Goal: Transaction & Acquisition: Purchase product/service

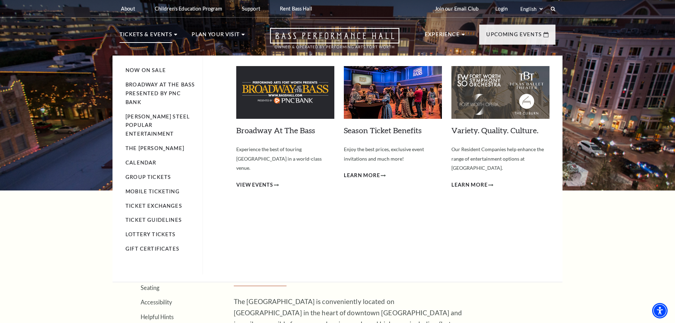
click at [155, 36] on p "Tickets & Events" at bounding box center [146, 36] width 53 height 13
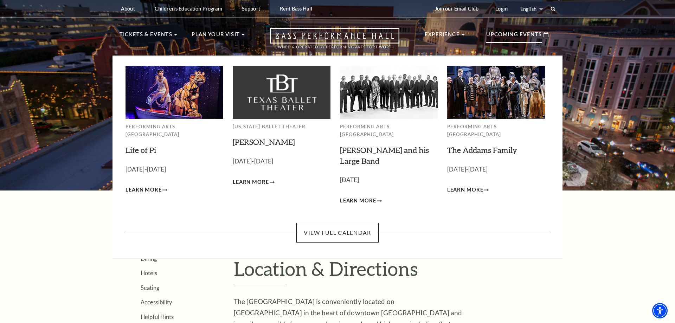
click at [498, 38] on p "Upcoming Events" at bounding box center [514, 36] width 56 height 13
click at [149, 186] on span "Learn More" at bounding box center [143, 190] width 36 height 9
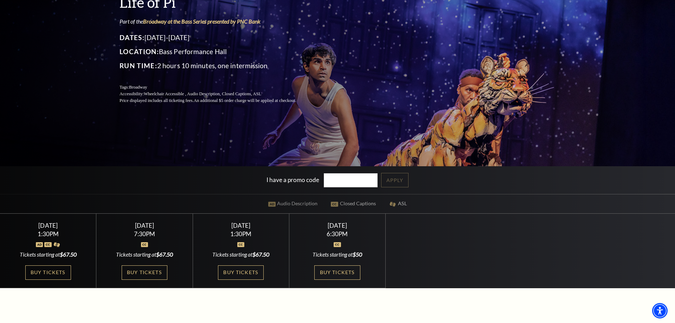
scroll to position [108, 0]
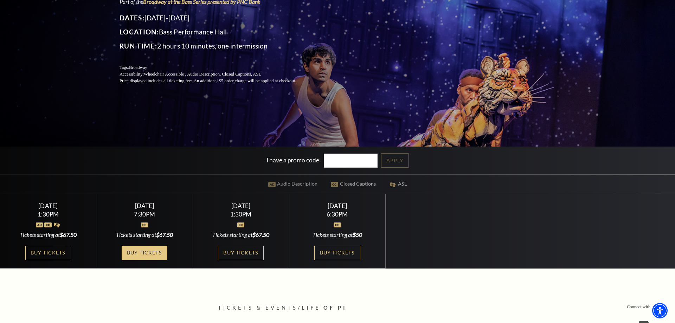
click at [147, 252] on link "Buy Tickets" at bounding box center [145, 253] width 46 height 14
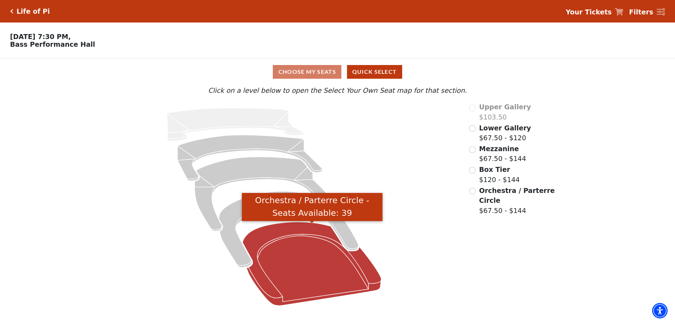
click at [306, 259] on icon "Orchestra / Parterre Circle - Seats Available: 39" at bounding box center [312, 264] width 139 height 84
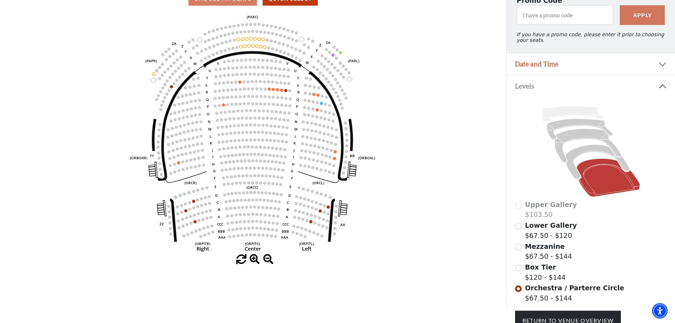
scroll to position [32, 0]
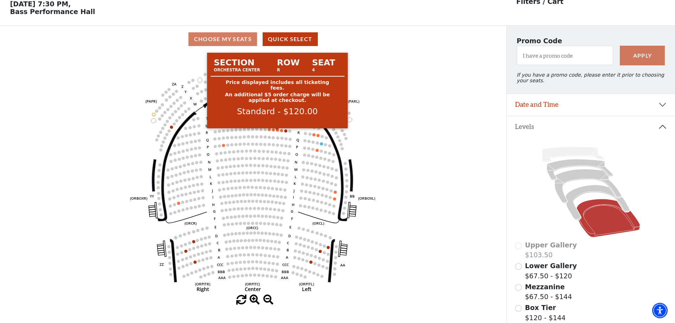
click at [277, 132] on circle at bounding box center [277, 130] width 3 height 3
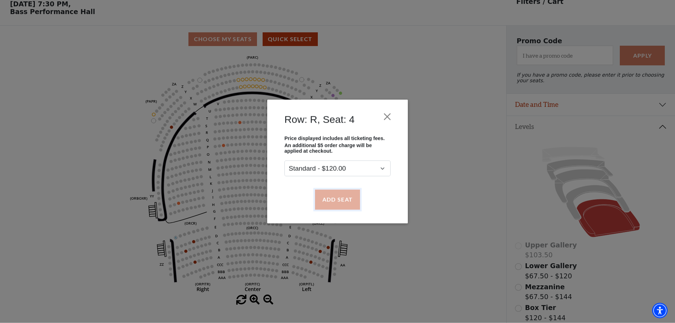
click at [334, 200] on button "Add Seat" at bounding box center [337, 200] width 45 height 20
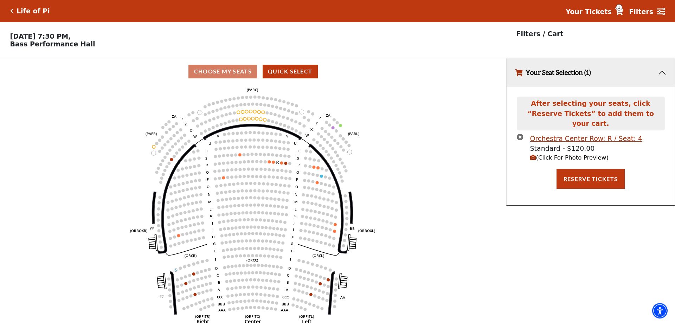
scroll to position [0, 0]
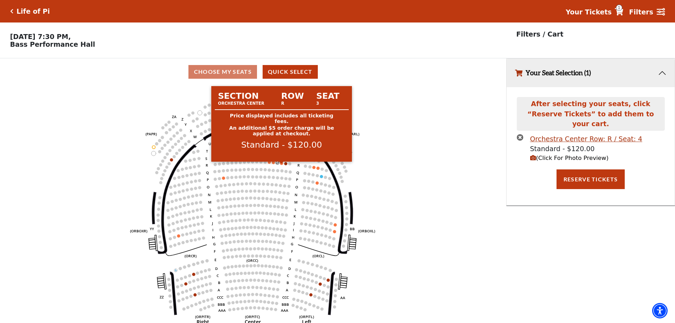
click at [282, 165] on circle at bounding box center [281, 163] width 3 height 3
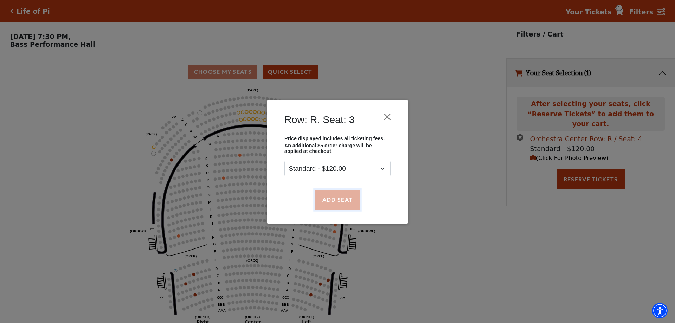
drag, startPoint x: 340, startPoint y: 198, endPoint x: 398, endPoint y: 200, distance: 58.4
click at [340, 198] on button "Add Seat" at bounding box center [337, 200] width 45 height 20
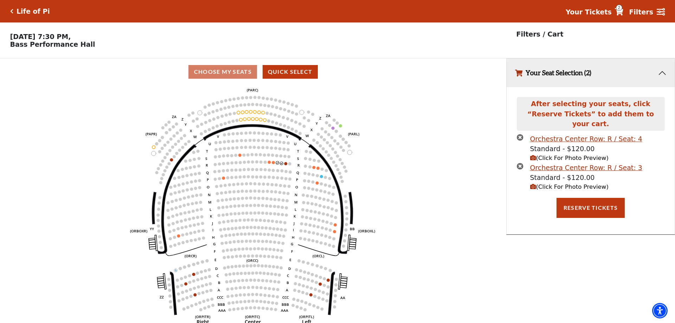
scroll to position [17, 0]
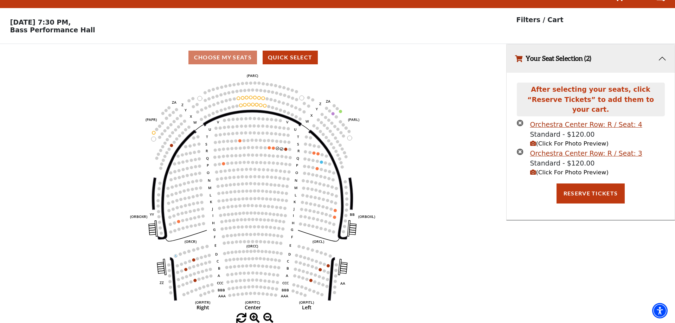
click at [541, 169] on span "(Click For Photo Preview)" at bounding box center [569, 172] width 78 height 7
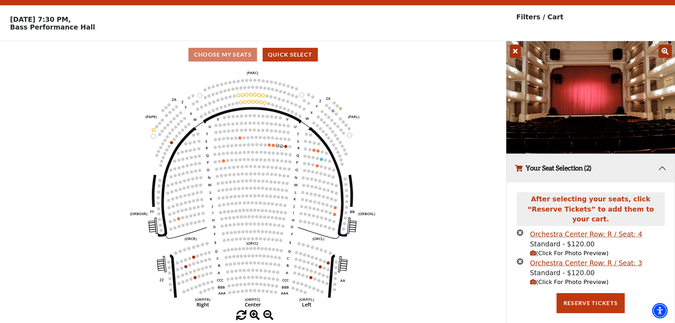
click at [661, 171] on button "Your Seat Selection (2)" at bounding box center [590, 168] width 168 height 28
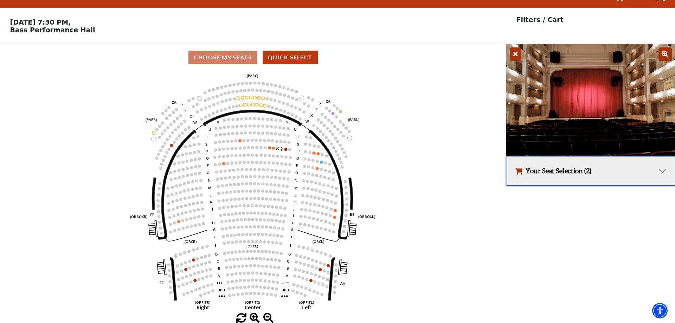
click at [662, 170] on button "Your Seat Selection (2)" at bounding box center [590, 171] width 168 height 28
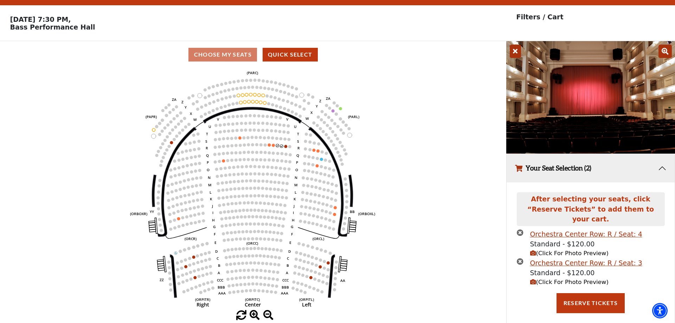
click at [429, 142] on icon "Left (ORPITL) Right (ORPITR) Center (ORPITC) ZZ AA YY BB ZA ZA (ORCL) (ORCR) (O…" at bounding box center [253, 189] width 456 height 242
click at [513, 52] on icon at bounding box center [515, 51] width 11 height 13
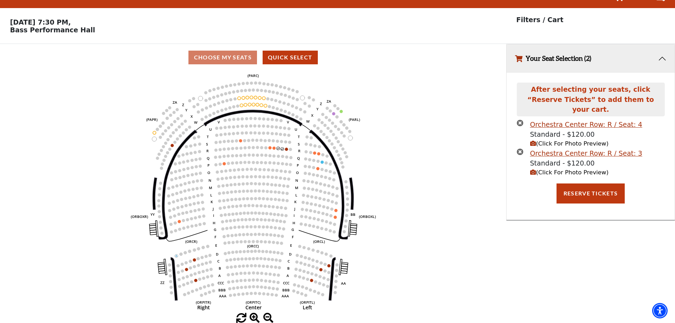
click at [412, 160] on icon "Left (ORPITL) Right (ORPITR) Center (ORPITC) ZZ AA YY BB ZA ZA (ORCL) (ORCR) (O…" at bounding box center [253, 192] width 456 height 242
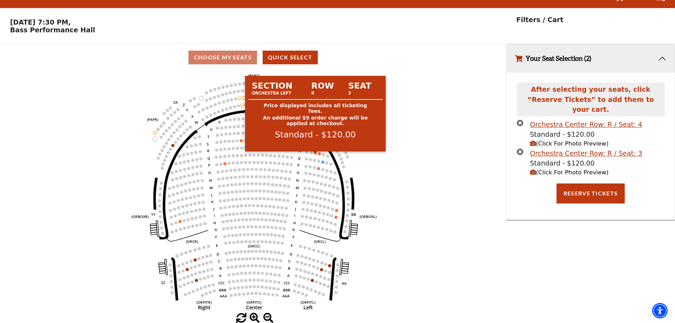
click at [316, 153] on circle at bounding box center [315, 152] width 3 height 3
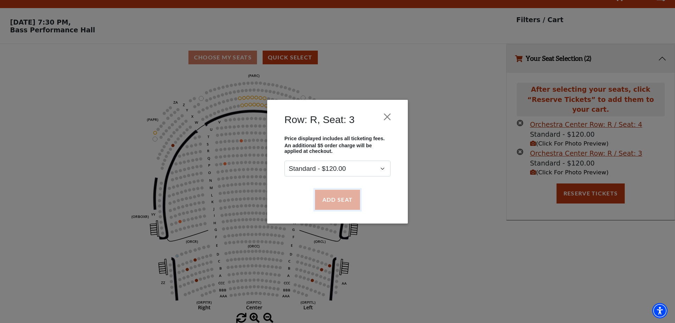
click at [336, 199] on button "Add Seat" at bounding box center [337, 200] width 45 height 20
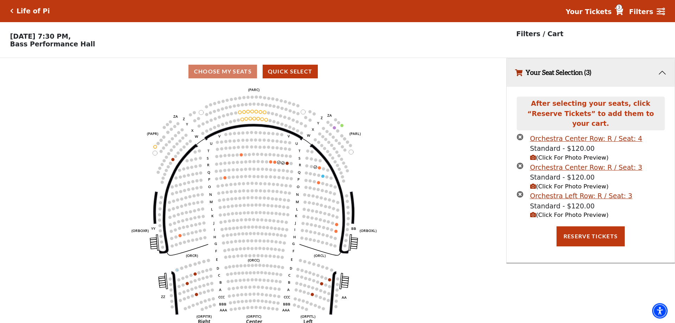
scroll to position [0, 0]
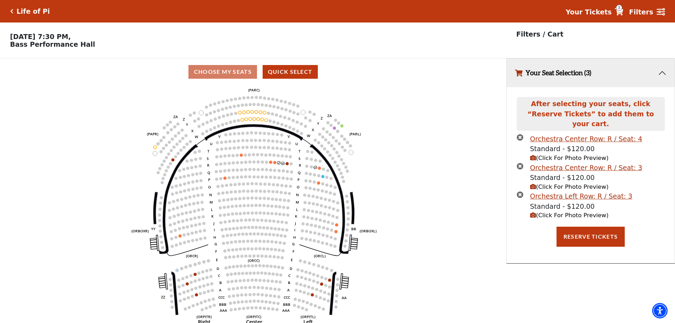
click at [532, 212] on icon "(Click For Photo Preview)" at bounding box center [533, 215] width 6 height 6
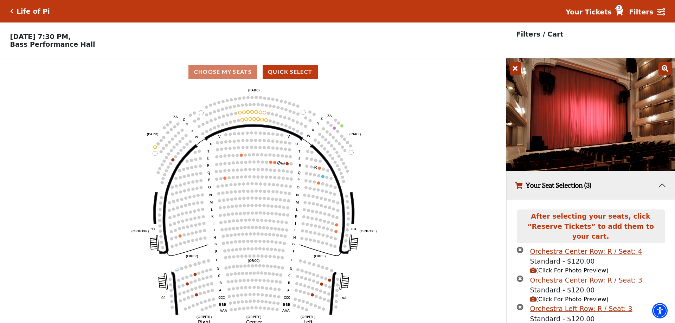
click at [532, 267] on icon "(Click For Photo Preview)" at bounding box center [533, 270] width 6 height 6
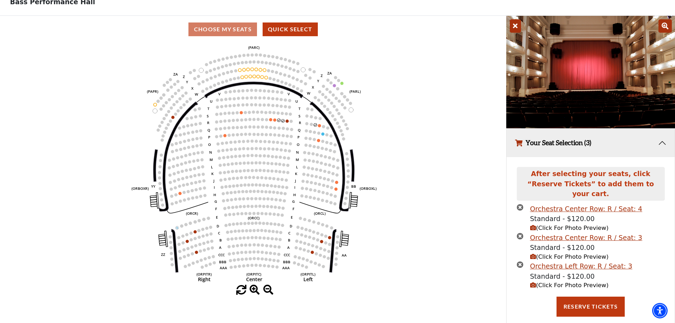
scroll to position [46, 0]
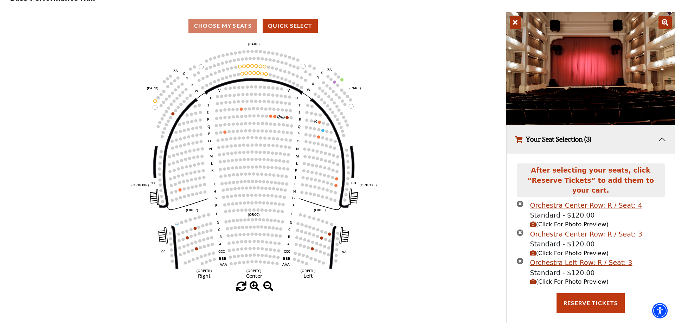
click at [532, 279] on icon "(Click For Photo Preview)" at bounding box center [533, 282] width 6 height 6
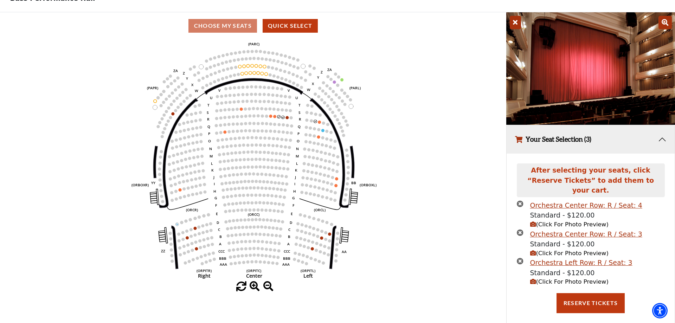
click at [533, 221] on icon "(Click For Photo Preview)" at bounding box center [533, 224] width 6 height 6
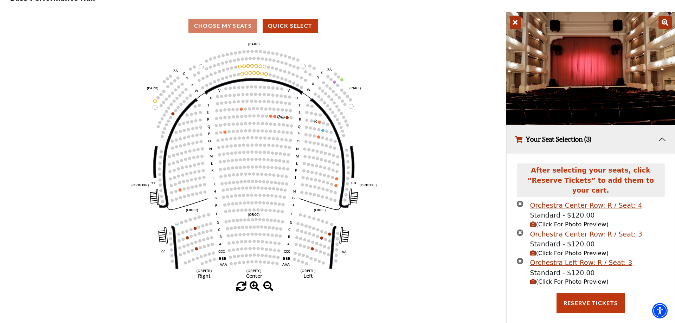
click at [532, 279] on icon "(Click For Photo Preview)" at bounding box center [533, 282] width 6 height 6
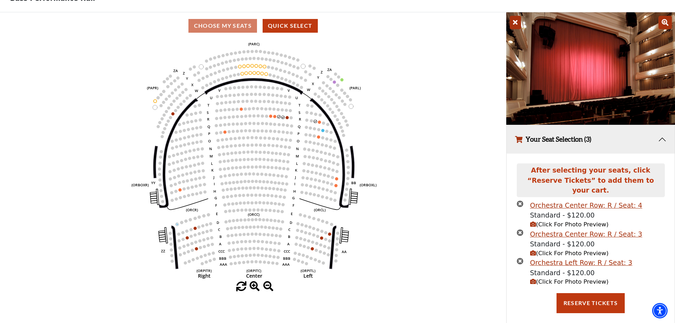
click at [532, 250] on icon "(Click For Photo Preview)" at bounding box center [533, 253] width 6 height 6
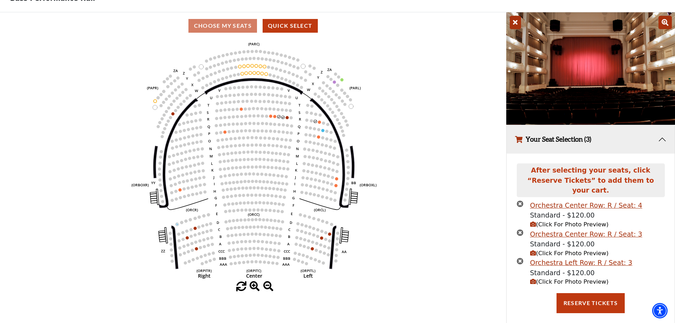
click at [532, 279] on icon "(Click For Photo Preview)" at bounding box center [533, 282] width 6 height 6
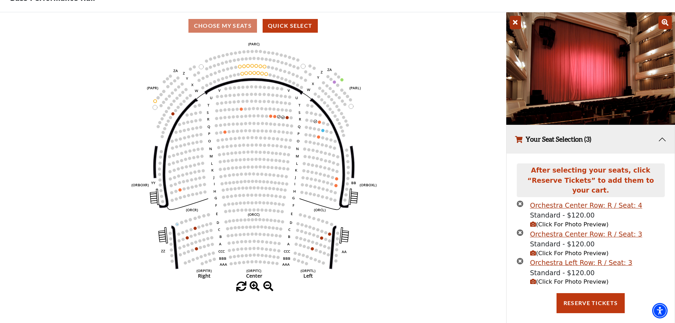
click at [534, 221] on icon "(Click For Photo Preview)" at bounding box center [533, 224] width 6 height 6
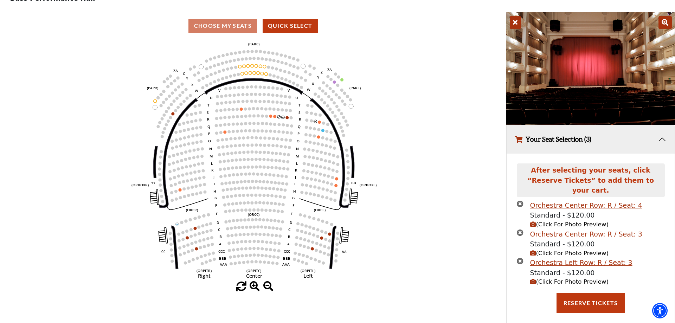
click at [518, 258] on icon "times-circle" at bounding box center [520, 261] width 7 height 7
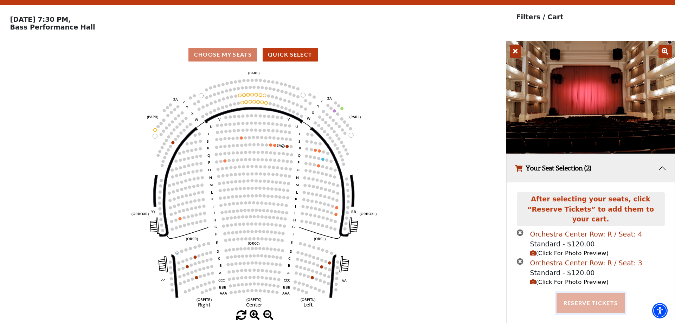
click at [588, 294] on button "Reserve Tickets" at bounding box center [590, 303] width 68 height 20
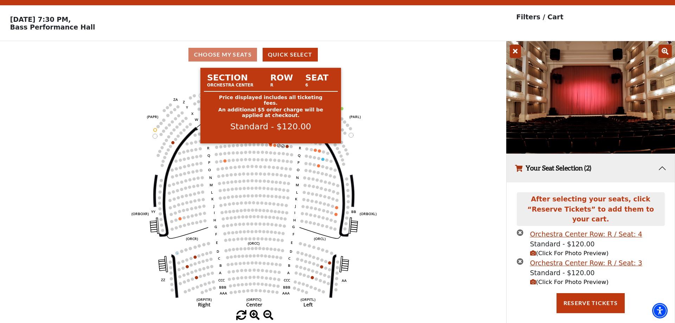
click at [270, 147] on circle at bounding box center [270, 144] width 3 height 3
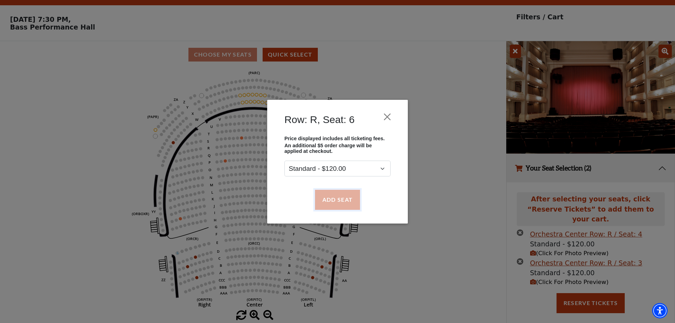
click at [342, 201] on button "Add Seat" at bounding box center [337, 200] width 45 height 20
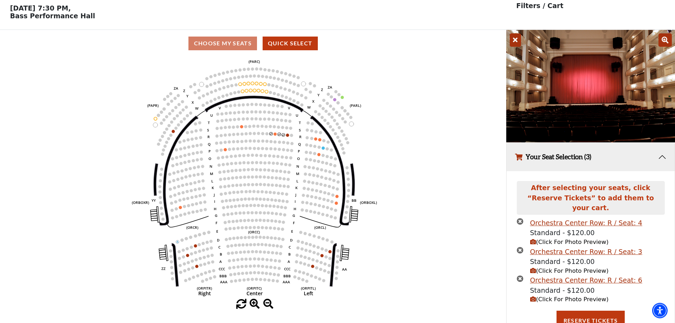
scroll to position [29, 0]
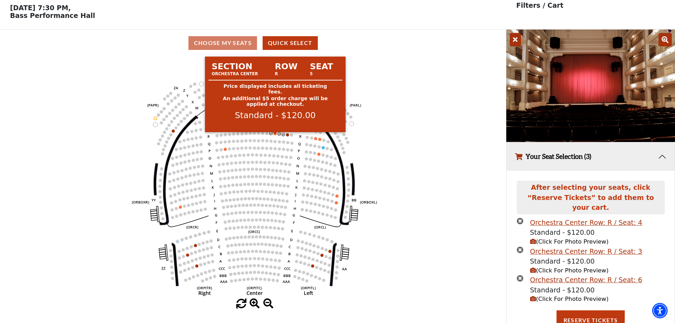
click at [276, 135] on circle at bounding box center [274, 133] width 3 height 3
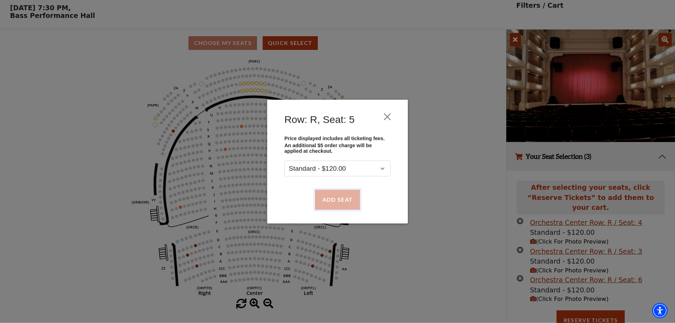
click at [333, 200] on button "Add Seat" at bounding box center [337, 200] width 45 height 20
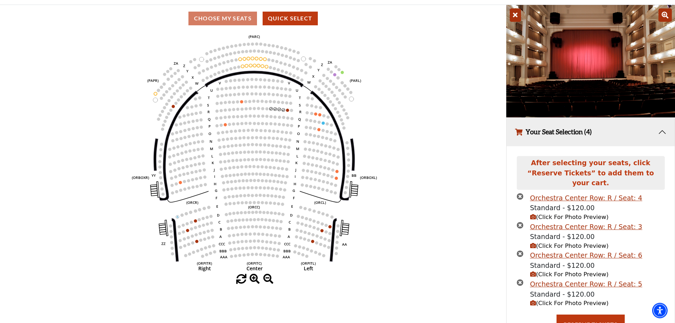
scroll to position [58, 0]
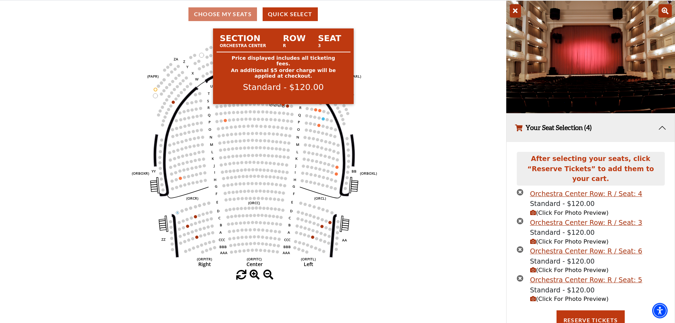
click at [283, 107] on circle at bounding box center [283, 105] width 3 height 3
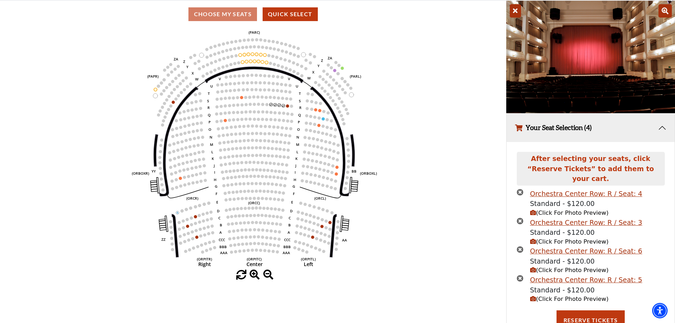
click at [520, 189] on icon "times-circle" at bounding box center [520, 192] width 7 height 7
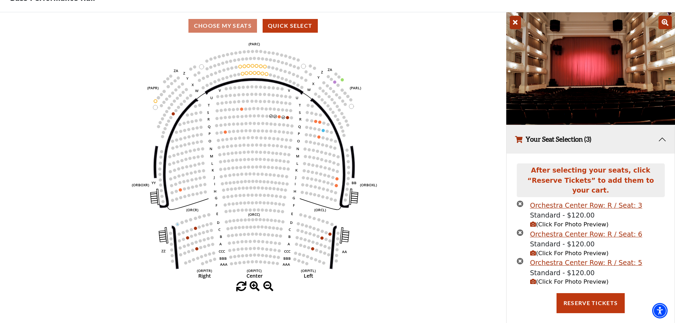
click at [519, 200] on icon "times-circle" at bounding box center [520, 203] width 7 height 7
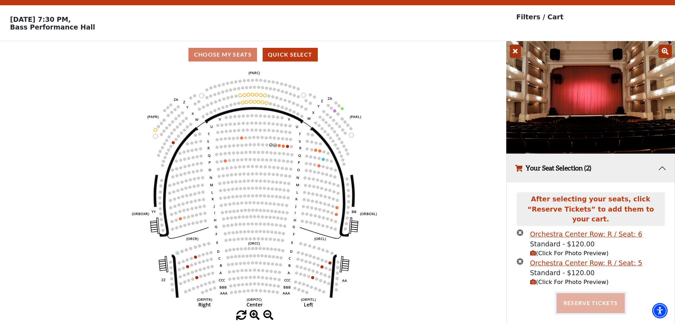
click at [591, 296] on button "Reserve Tickets" at bounding box center [590, 303] width 68 height 20
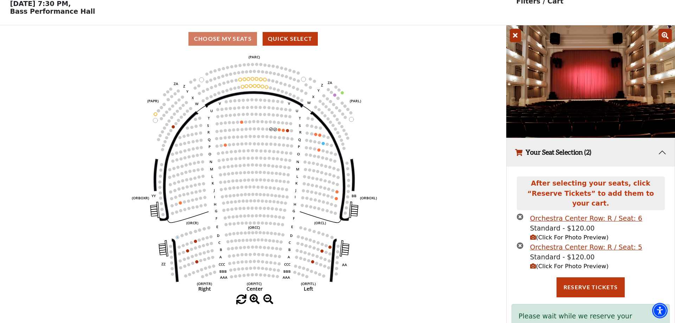
scroll to position [48, 0]
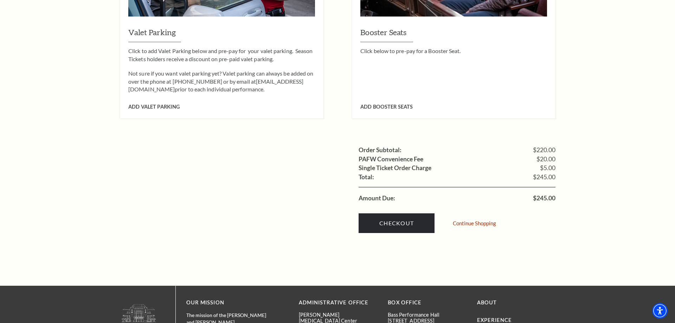
scroll to position [609, 0]
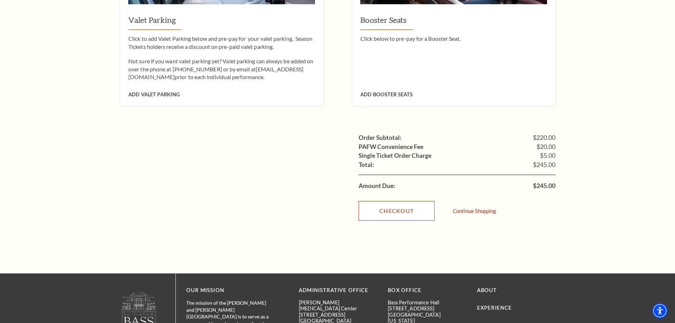
click at [411, 201] on link "Checkout" at bounding box center [397, 211] width 76 height 20
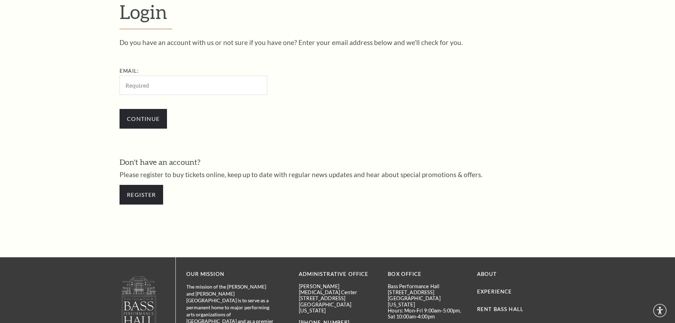
scroll to position [236, 0]
click at [151, 85] on input "Email:" at bounding box center [194, 84] width 148 height 19
click at [137, 84] on input "[EMAIL_ADDRESS][DOMAIN_NAME]" at bounding box center [194, 84] width 148 height 19
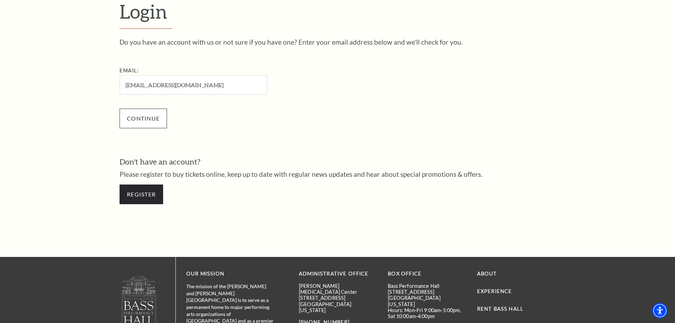
type input "[EMAIL_ADDRESS][DOMAIN_NAME]"
click at [145, 118] on input "Continue" at bounding box center [143, 119] width 47 height 20
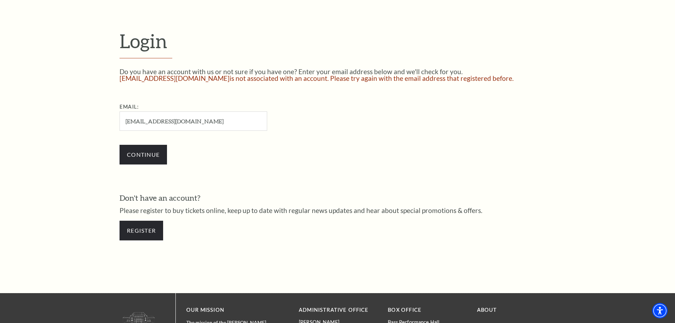
scroll to position [202, 0]
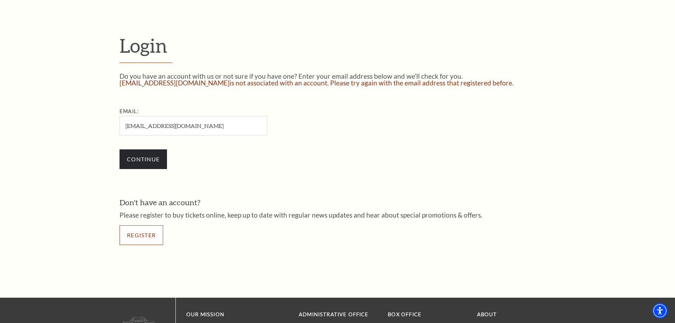
click at [138, 233] on link "Register" at bounding box center [142, 235] width 44 height 20
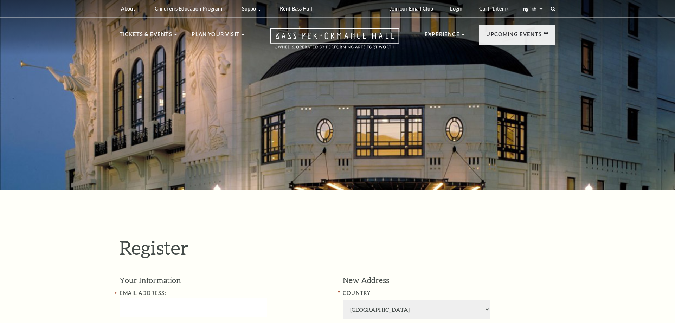
select select "1"
select select "[GEOGRAPHIC_DATA]"
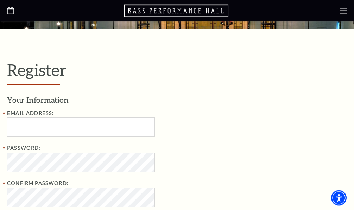
scroll to position [179, 0]
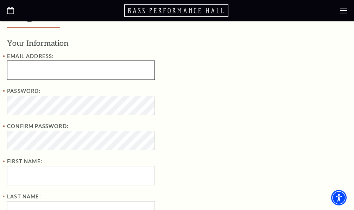
click at [32, 70] on input "Email Address:" at bounding box center [81, 69] width 148 height 19
type input "shae369@comcast.net"
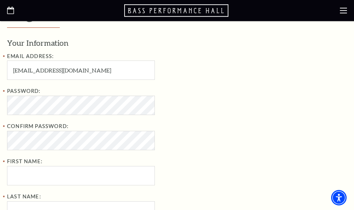
click at [192, 107] on div "Password:" at bounding box center [121, 101] width 228 height 28
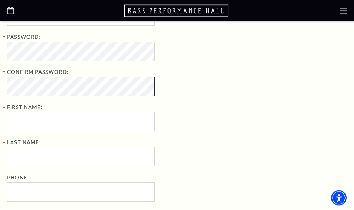
scroll to position [251, 0]
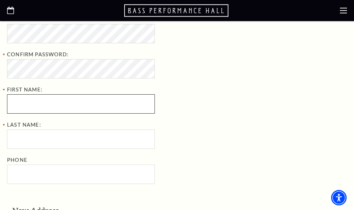
click at [25, 102] on input "First Name:" at bounding box center [81, 103] width 148 height 19
type input "George"
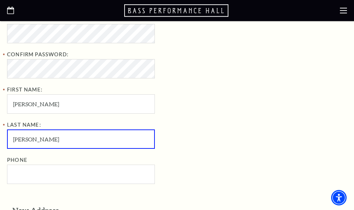
type input "Shaeffer"
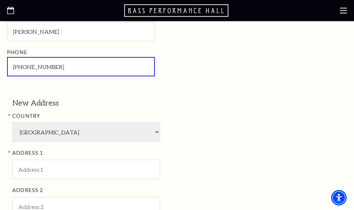
scroll to position [394, 0]
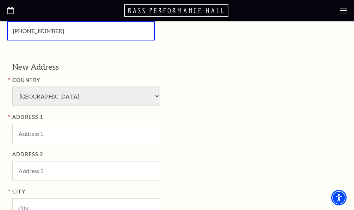
type input "305-431-2981"
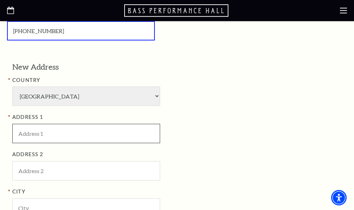
click at [92, 133] on input "ADDRESS 1" at bounding box center [86, 133] width 148 height 19
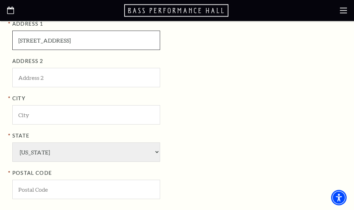
scroll to position [502, 0]
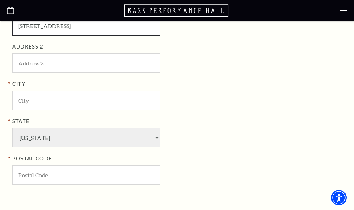
type input "2102 Hillridge Court"
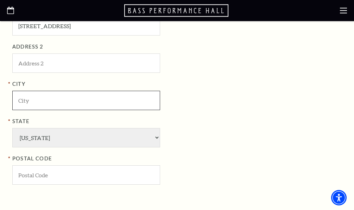
click at [39, 97] on input "City" at bounding box center [86, 100] width 148 height 19
type input "Arlington"
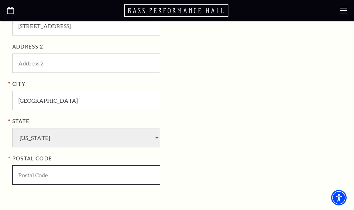
click at [52, 175] on input "POSTAL CODE" at bounding box center [86, 174] width 148 height 19
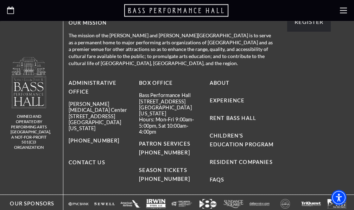
scroll to position [717, 0]
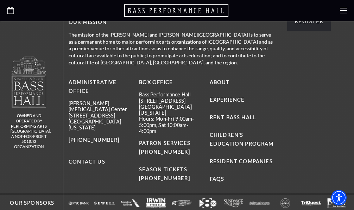
type input "76012"
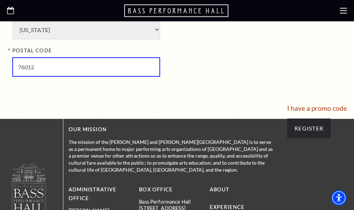
scroll to position [609, 0]
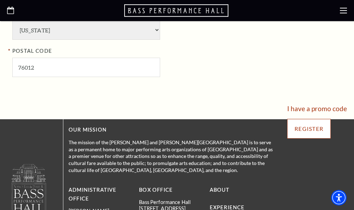
click at [308, 127] on input "Register" at bounding box center [309, 129] width 44 height 20
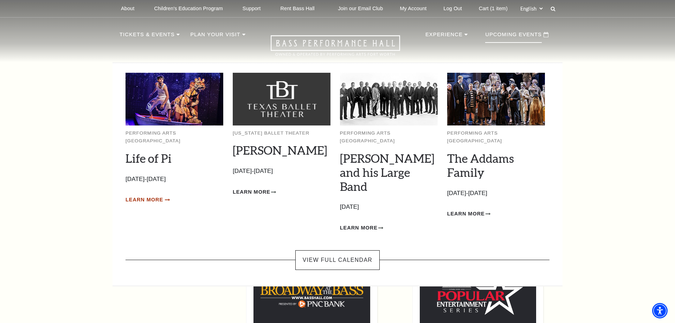
click at [142, 195] on span "Learn More" at bounding box center [144, 199] width 38 height 9
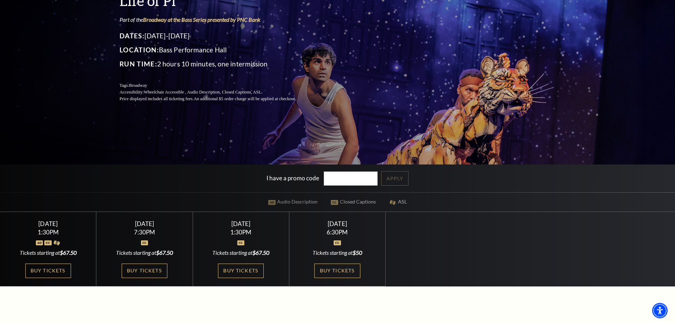
scroll to position [108, 0]
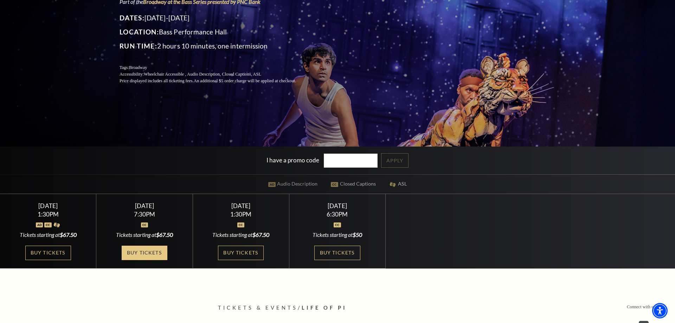
click at [144, 253] on link "Buy Tickets" at bounding box center [145, 253] width 46 height 14
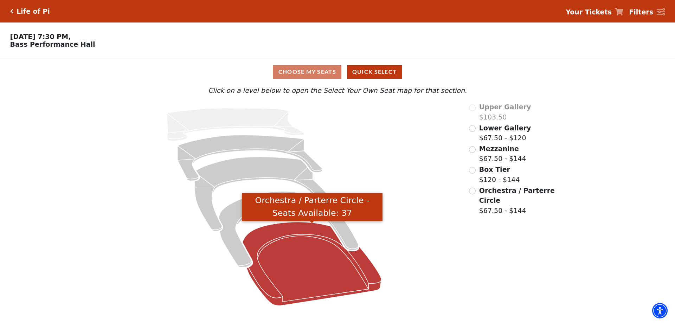
click at [302, 259] on icon "Orchestra / Parterre Circle - Seats Available: 37" at bounding box center [312, 264] width 139 height 84
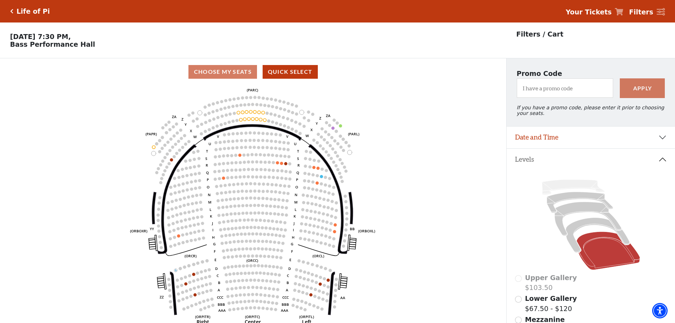
click at [623, 10] on icon at bounding box center [619, 11] width 8 height 7
click at [604, 12] on strong "Your Tickets" at bounding box center [589, 12] width 46 height 8
click at [421, 172] on icon "Left (ORPITL) Right (ORPITR) Center (ORPITC) ZZ AA YY BB ZA ZA (ORCL) (ORCR) (O…" at bounding box center [253, 206] width 456 height 242
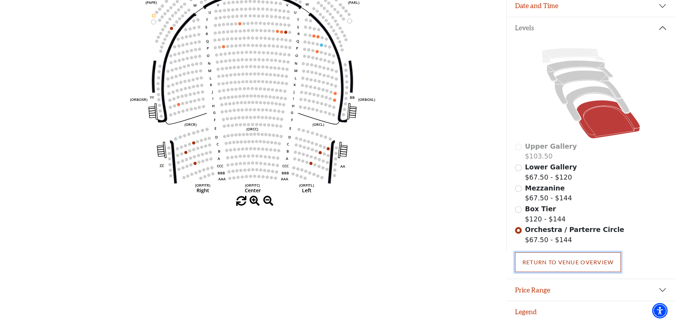
click at [556, 264] on link "Return To Venue Overview" at bounding box center [568, 262] width 106 height 20
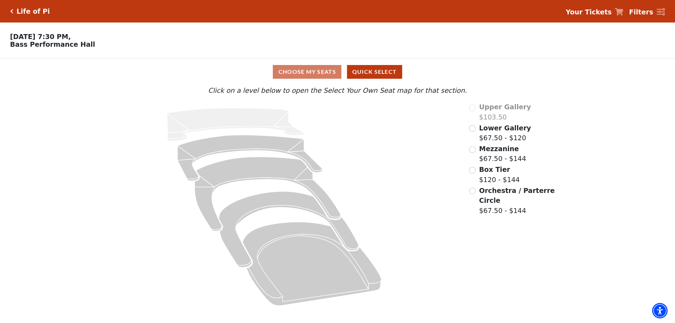
scroll to position [0, 0]
click at [623, 11] on icon at bounding box center [619, 11] width 8 height 7
click at [644, 11] on strong "Filters" at bounding box center [641, 12] width 24 height 8
click at [660, 11] on icon at bounding box center [661, 12] width 8 height 8
click at [605, 12] on strong "Your Tickets" at bounding box center [589, 12] width 46 height 8
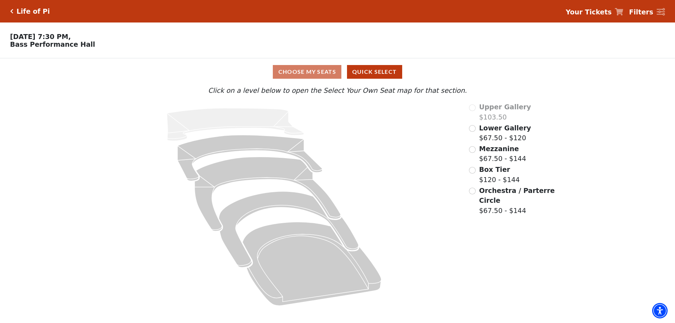
click at [623, 11] on icon at bounding box center [619, 11] width 8 height 7
click at [436, 138] on icon at bounding box center [274, 207] width 370 height 210
click at [593, 119] on div "Choose My Seats Quick Select Current Level Click on a level below to open the S…" at bounding box center [337, 184] width 675 height 253
click at [323, 77] on div "Choose My Seats Quick Select" at bounding box center [337, 72] width 506 height 14
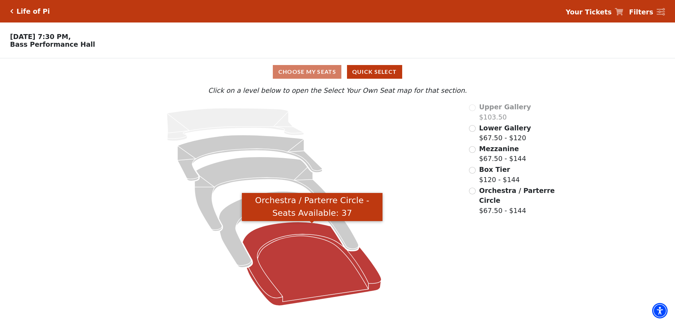
click at [308, 263] on icon "Orchestra / Parterre Circle - Seats Available: 37" at bounding box center [312, 264] width 139 height 84
click at [280, 252] on icon "Orchestra / Parterre Circle - Seats Available: 37" at bounding box center [312, 264] width 139 height 84
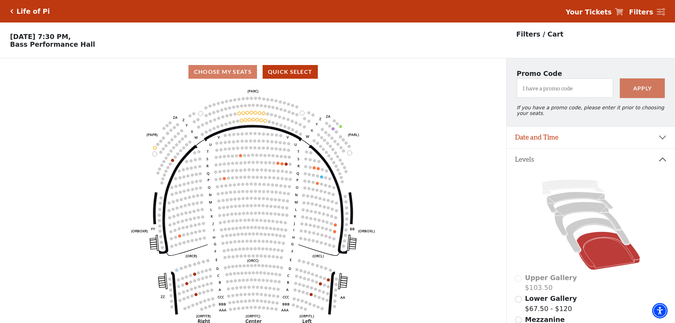
click at [554, 34] on p "Filters / Cart" at bounding box center [539, 34] width 47 height 10
click at [552, 34] on p "Filters / Cart" at bounding box center [539, 34] width 47 height 10
click at [573, 36] on div "Filters / Cart" at bounding box center [590, 34] width 149 height 10
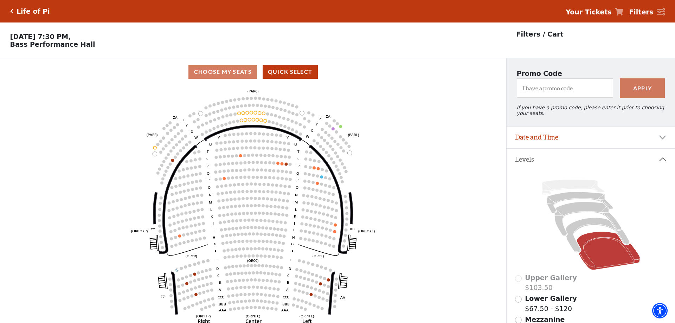
click at [12, 12] on icon "Click here to go back to filters" at bounding box center [11, 11] width 3 height 5
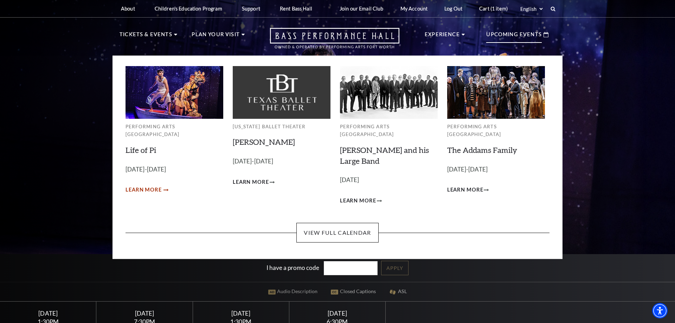
click at [141, 186] on span "Learn More" at bounding box center [143, 190] width 36 height 9
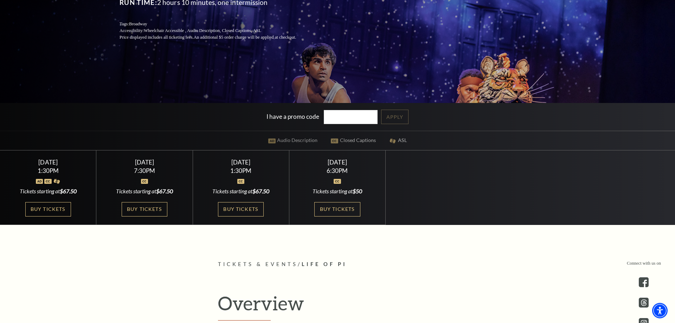
scroll to position [215, 0]
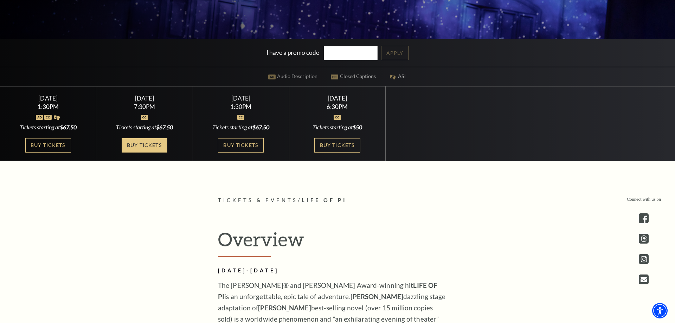
click at [144, 147] on link "Buy Tickets" at bounding box center [145, 145] width 46 height 14
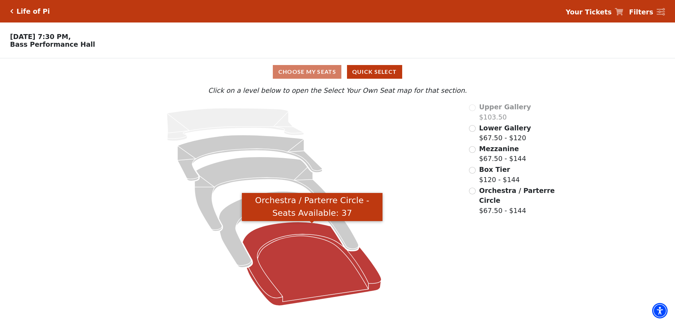
click at [295, 241] on icon "Orchestra / Parterre Circle - Seats Available: 37" at bounding box center [312, 264] width 139 height 84
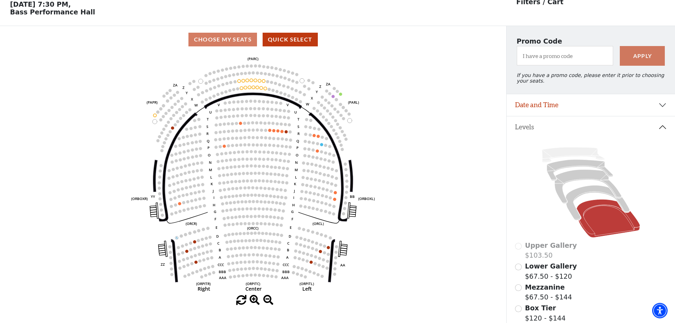
scroll to position [33, 0]
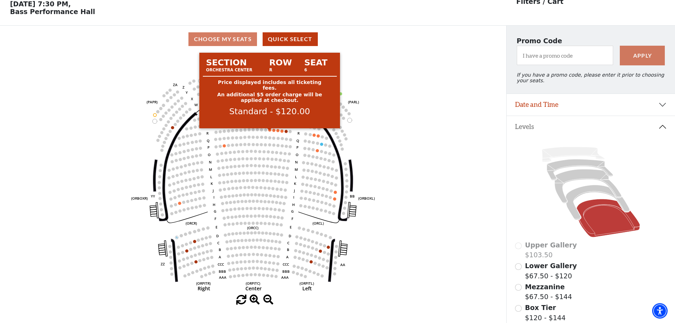
click at [269, 131] on circle at bounding box center [269, 129] width 3 height 3
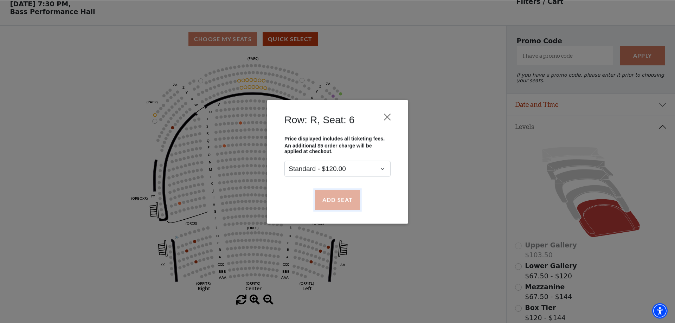
click at [333, 200] on button "Add Seat" at bounding box center [337, 200] width 45 height 20
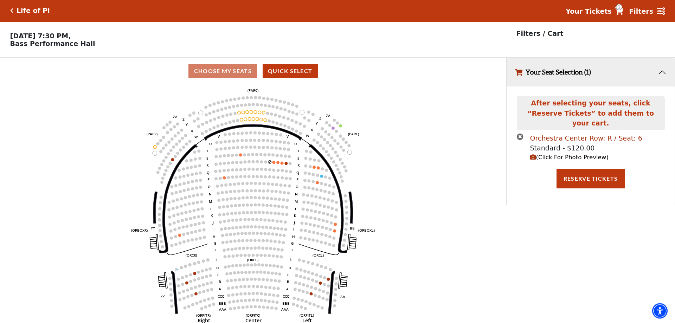
scroll to position [0, 0]
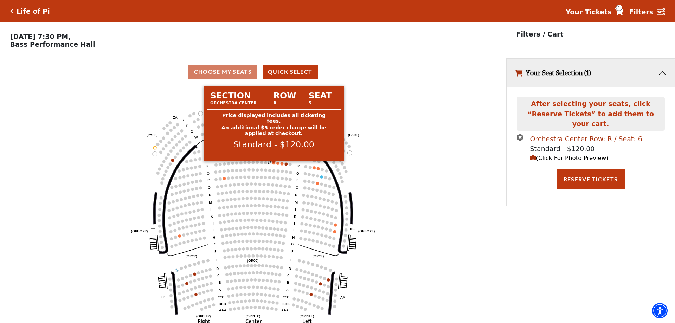
click at [273, 164] on circle at bounding box center [273, 162] width 3 height 3
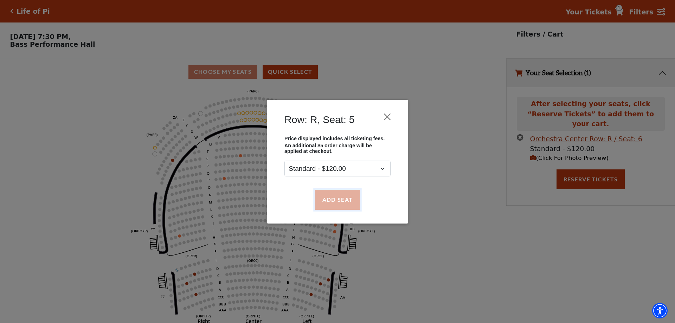
click at [341, 202] on button "Add Seat" at bounding box center [337, 200] width 45 height 20
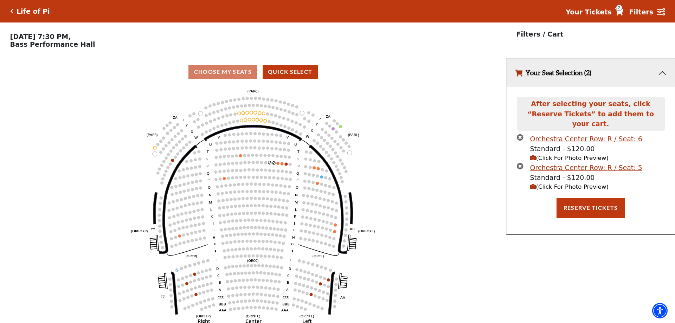
click at [532, 184] on icon "(Click For Photo Preview)" at bounding box center [533, 187] width 6 height 6
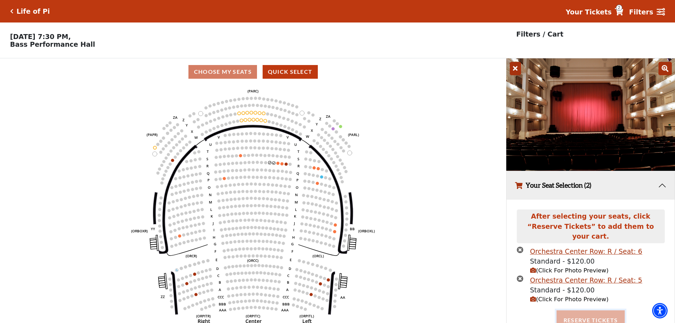
click at [578, 312] on button "Reserve Tickets" at bounding box center [590, 320] width 68 height 20
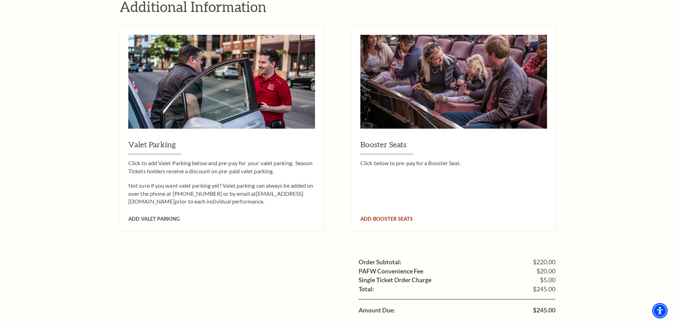
scroll to position [538, 0]
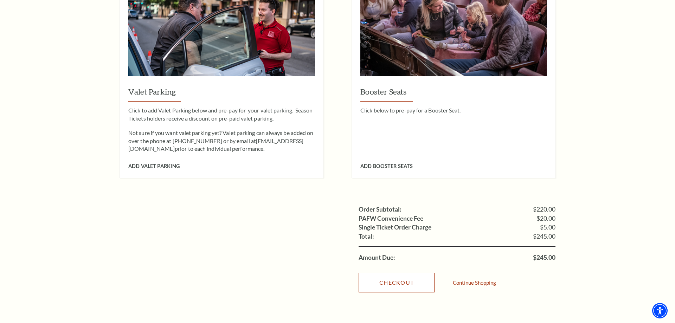
click at [404, 273] on link "Checkout" at bounding box center [397, 283] width 76 height 20
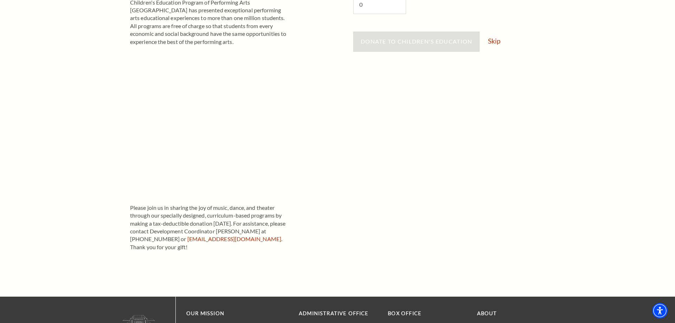
scroll to position [172, 0]
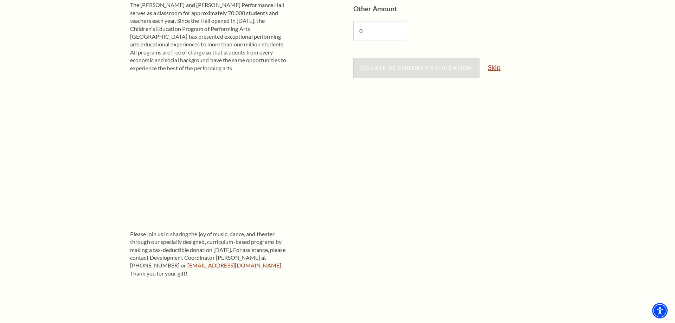
click at [494, 69] on link "Skip" at bounding box center [494, 67] width 12 height 7
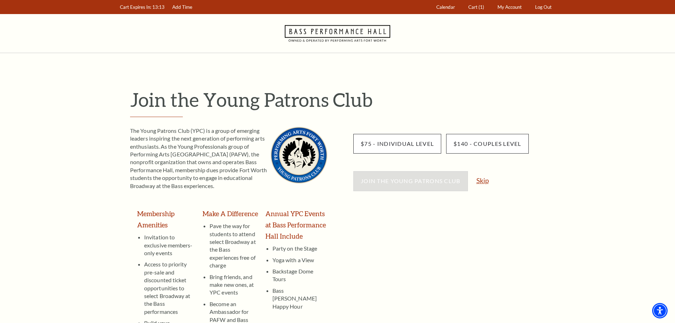
click at [482, 182] on link "Skip" at bounding box center [482, 180] width 12 height 7
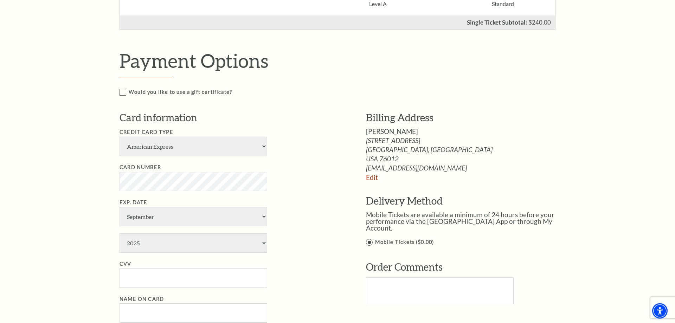
scroll to position [287, 0]
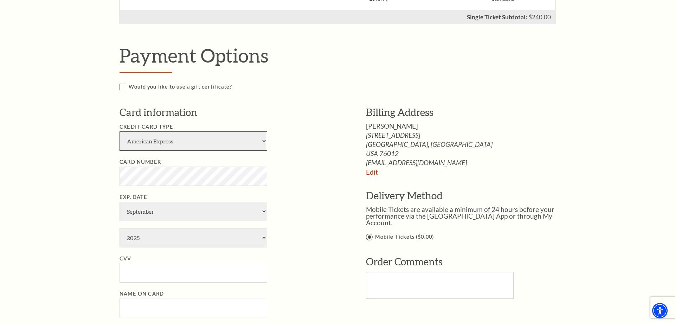
click at [120, 131] on select "American Express Visa Master Card Discover" at bounding box center [194, 140] width 148 height 19
select select "24"
click option "Visa" at bounding box center [0, 0] width 0 height 0
click at [120, 202] on select "January February March April May June July August September October November De…" at bounding box center [194, 211] width 148 height 19
select select "7"
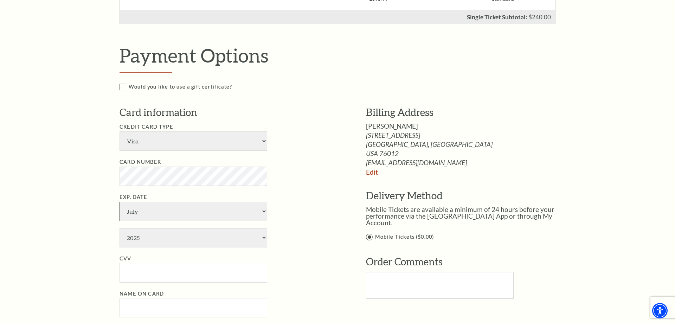
click option "July" at bounding box center [0, 0] width 0 height 0
click at [120, 228] on select "2025 2026 2027 2028 2029 2030 2031 2032 2033 2034" at bounding box center [194, 237] width 148 height 19
select select "2026"
click option "2026" at bounding box center [0, 0] width 0 height 0
click at [200, 274] on input "CVV" at bounding box center [194, 272] width 148 height 19
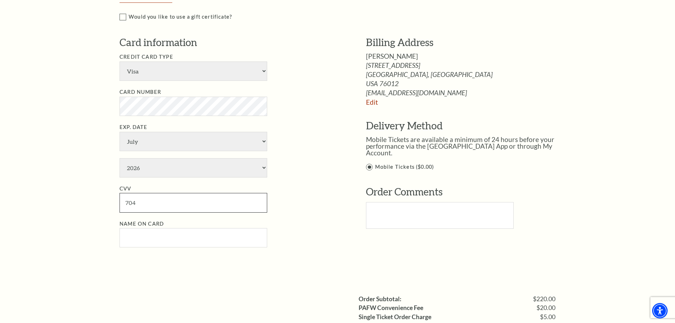
scroll to position [359, 0]
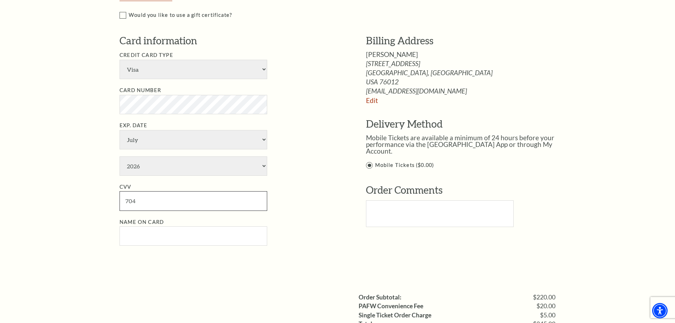
type input "704"
click at [166, 236] on input "Name on Card" at bounding box center [194, 235] width 148 height 19
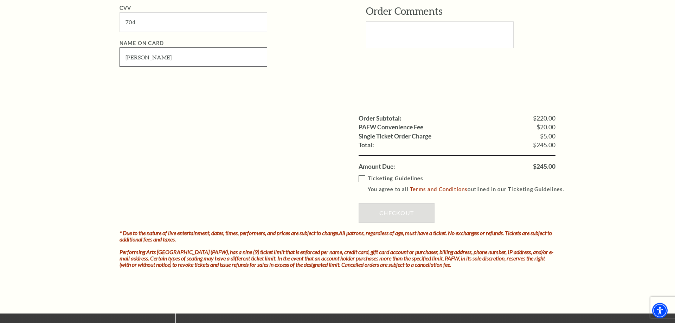
scroll to position [538, 0]
type input "[PERSON_NAME]"
click at [362, 175] on label "Ticketing Guidelines You agree to all Terms and Conditions outlined in our Tick…" at bounding box center [465, 183] width 212 height 19
click at [0, 0] on input "Ticketing Guidelines You agree to all Terms and Conditions outlined in our Tick…" at bounding box center [0, 0] width 0 height 0
click at [405, 210] on link "Checkout" at bounding box center [397, 213] width 76 height 20
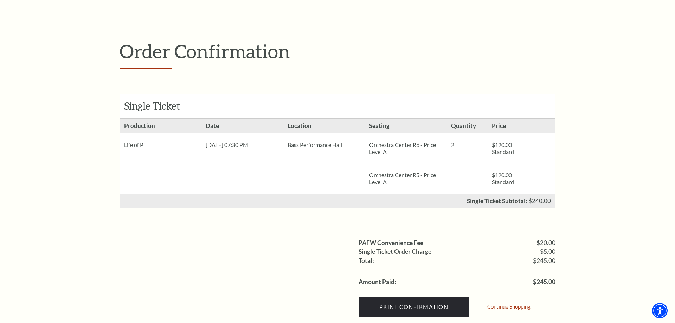
scroll to position [72, 0]
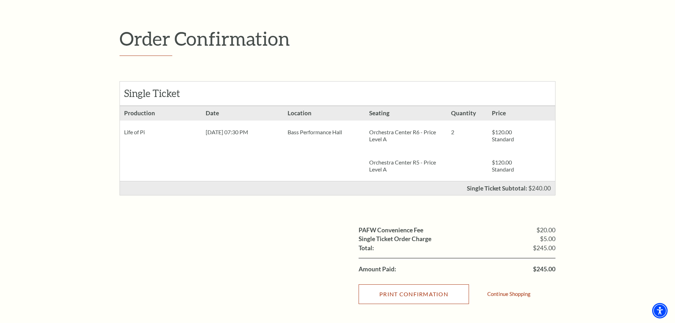
click at [420, 296] on input "Print Confirmation" at bounding box center [414, 294] width 110 height 20
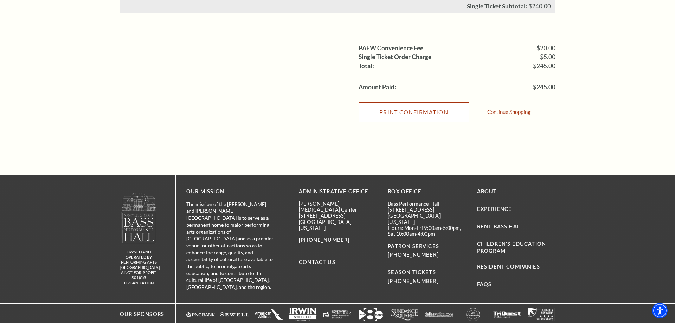
scroll to position [287, 0]
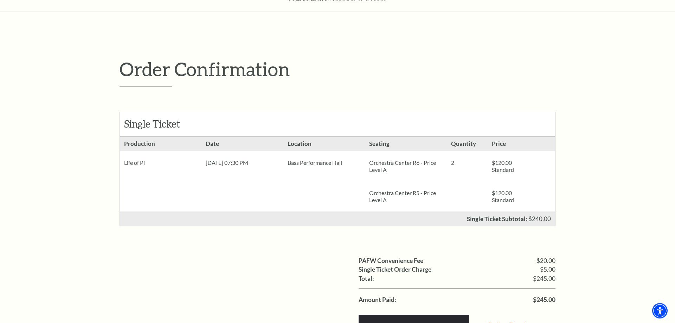
scroll to position [108, 0]
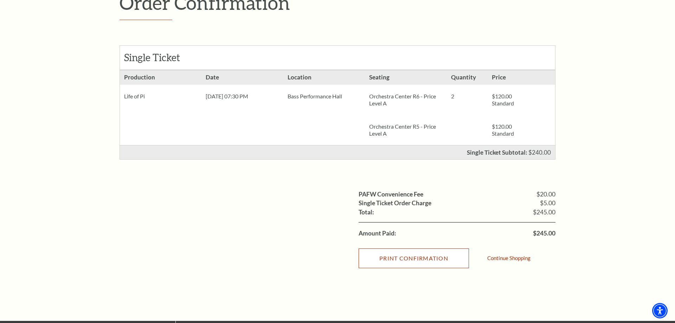
click at [439, 258] on input "Print Confirmation" at bounding box center [414, 258] width 110 height 20
